Goal: Check status: Check status

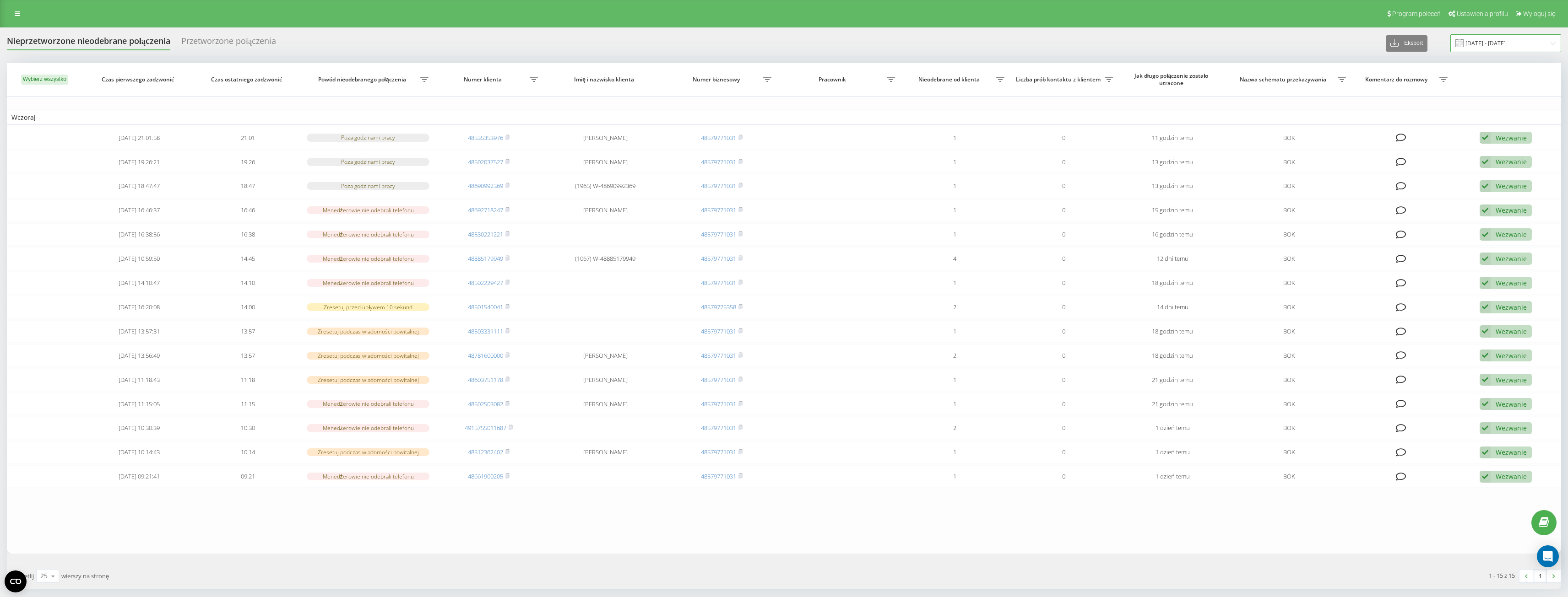
click at [1518, 45] on input "[DATE] - [DATE]" at bounding box center [1505, 43] width 111 height 18
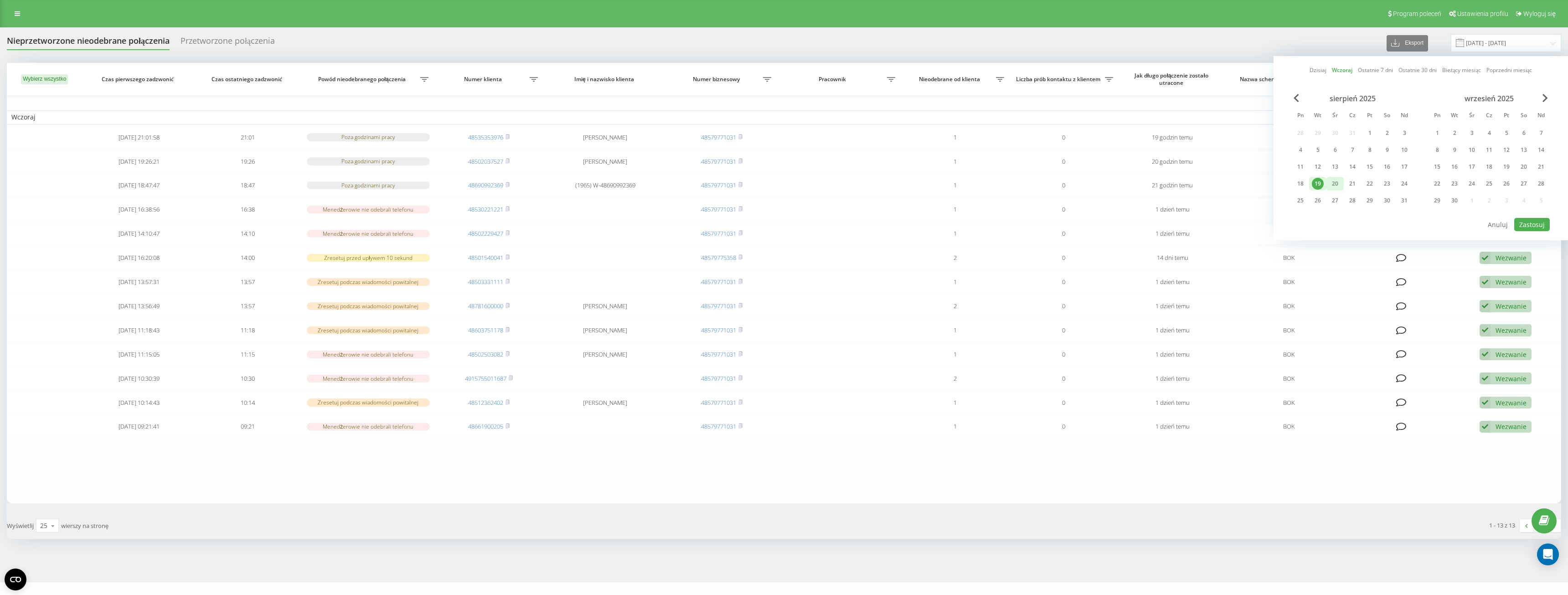
click at [1342, 182] on div "20" at bounding box center [1335, 184] width 17 height 13
click at [1535, 228] on button "Zastosuj" at bounding box center [1532, 225] width 35 height 13
type input "[DATE] - [DATE]"
